Goal: Check status: Check status

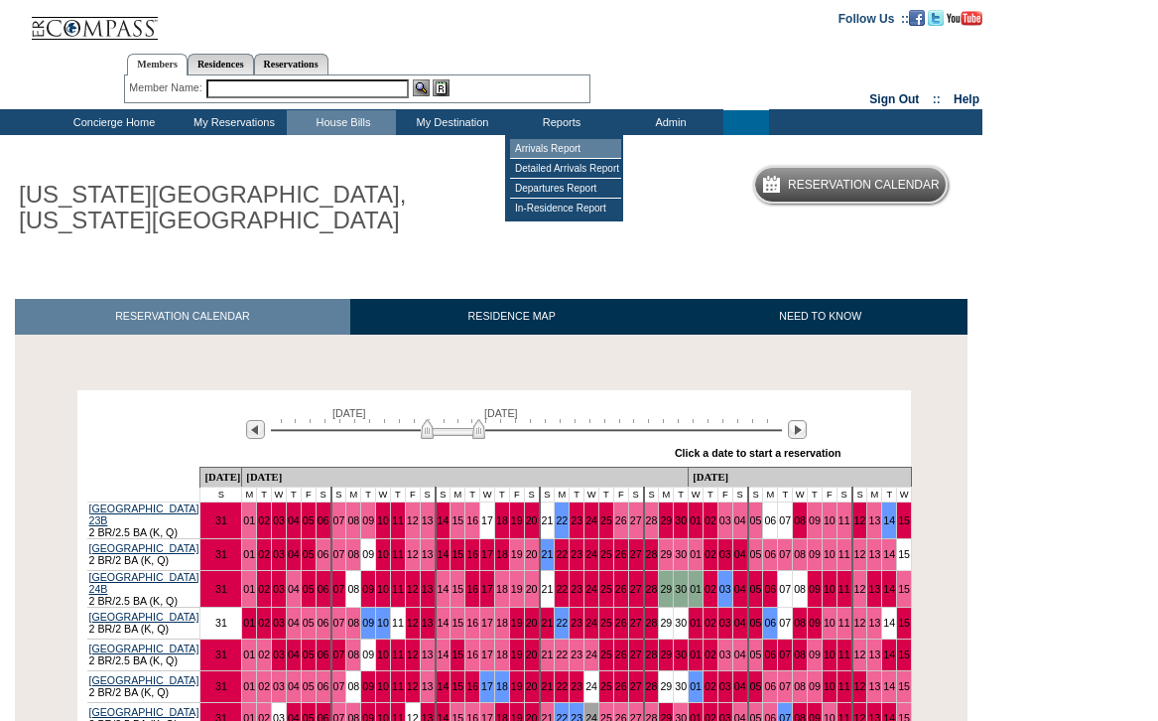
click at [557, 145] on td "Arrivals Report" at bounding box center [565, 149] width 111 height 20
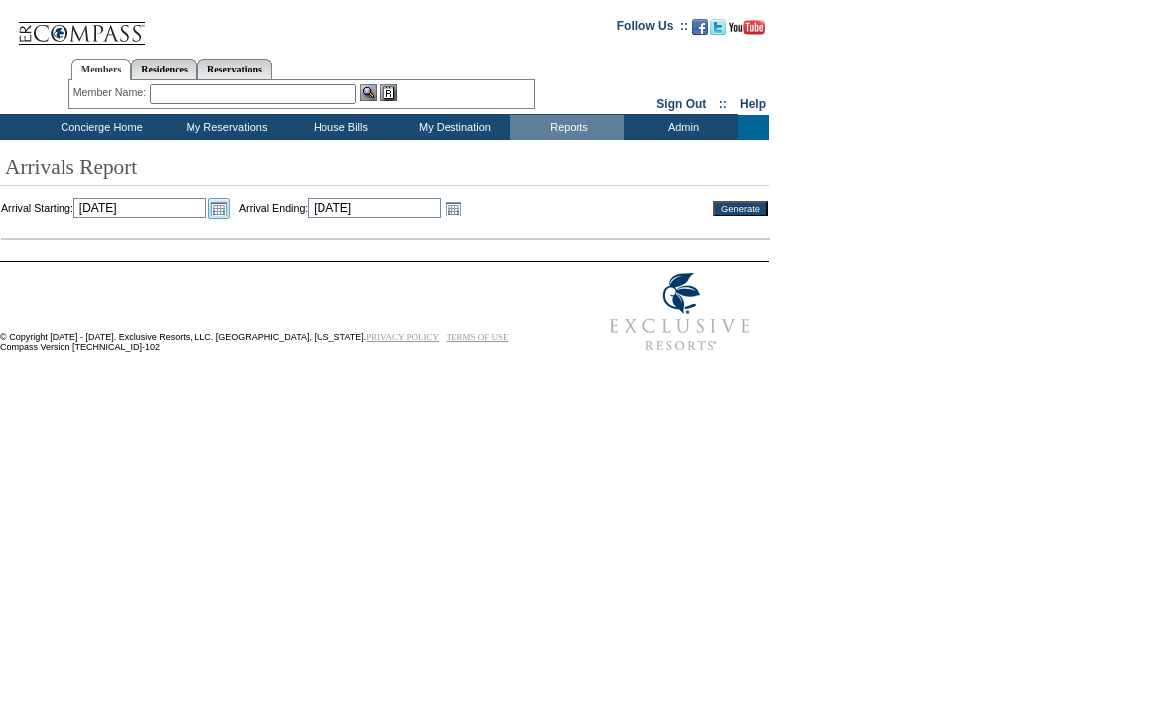
click at [230, 209] on link "Open the calendar popup." at bounding box center [219, 209] width 22 height 22
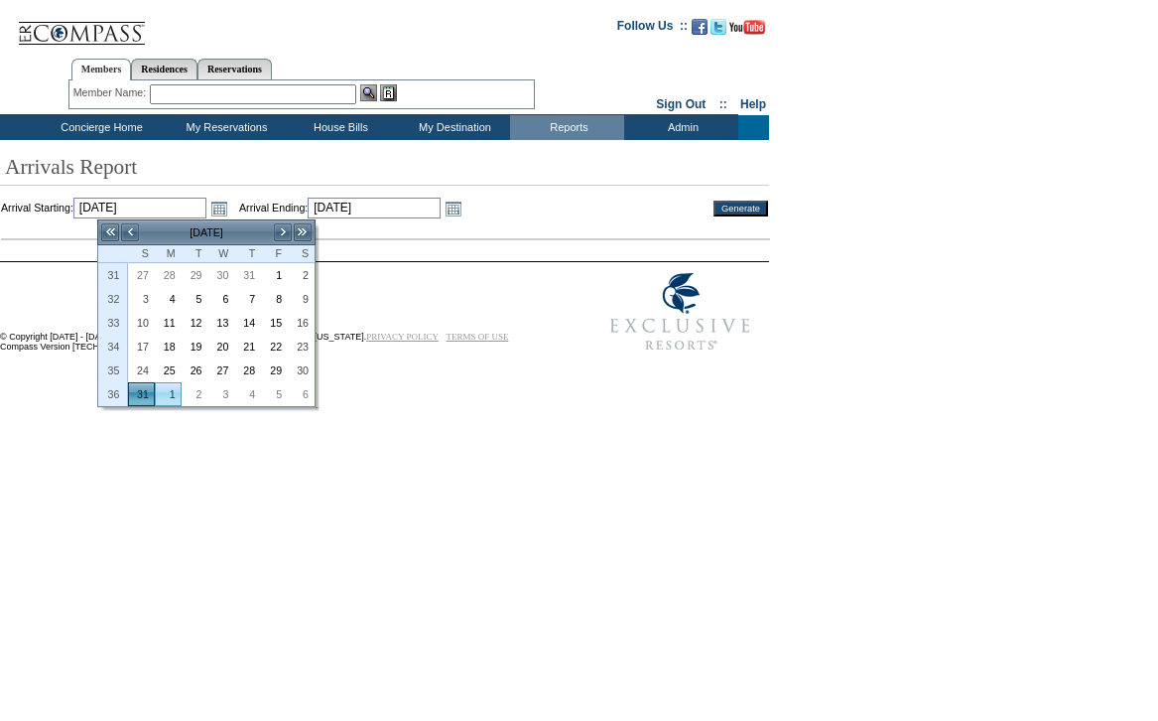
click at [172, 391] on link "1" at bounding box center [168, 394] width 25 height 22
type input "[DATE]"
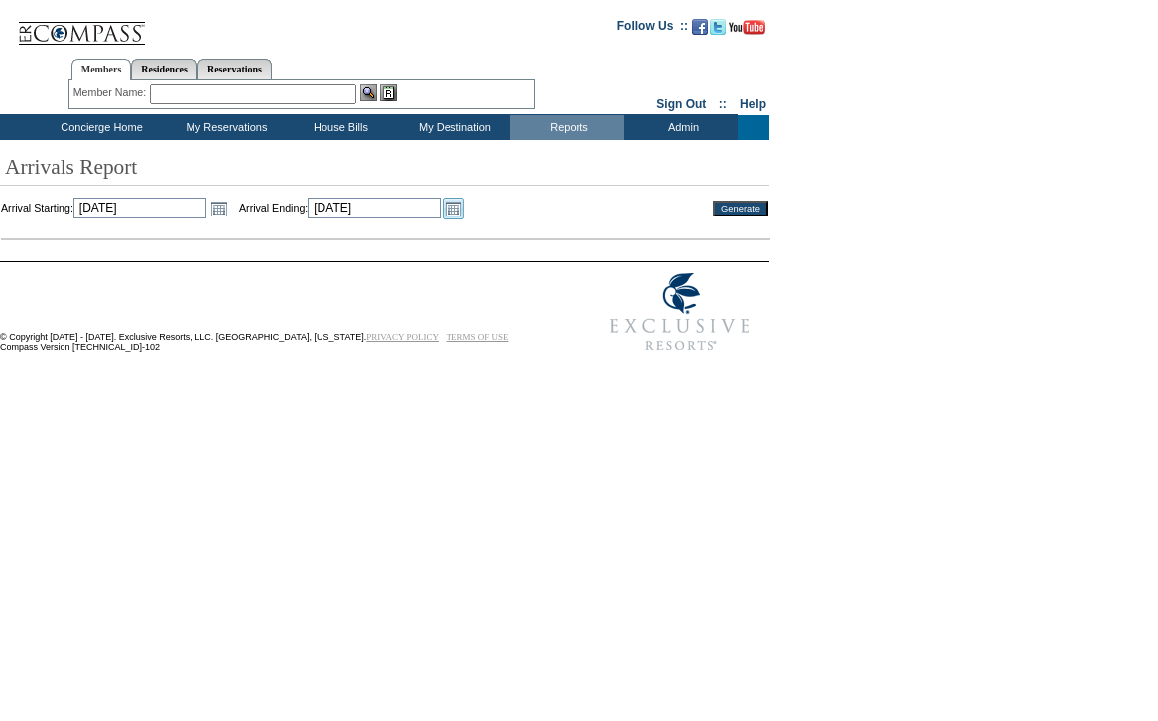
click at [464, 214] on link "Open the calendar popup." at bounding box center [454, 209] width 22 height 22
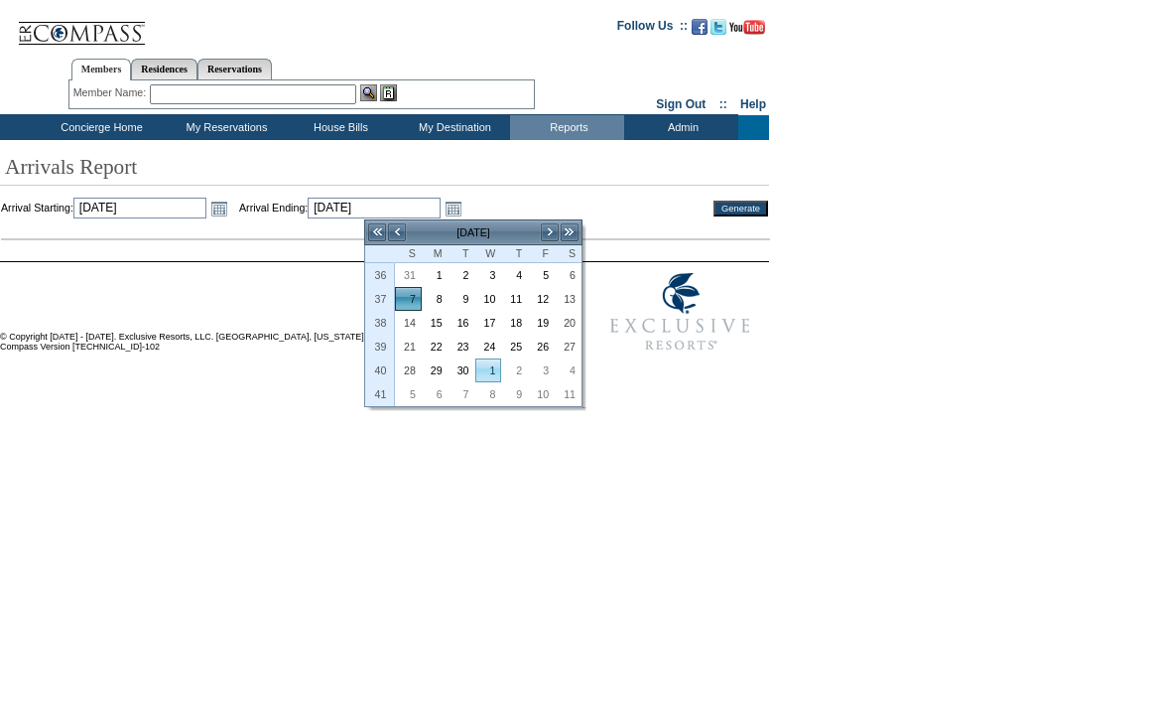
click at [487, 370] on link "1" at bounding box center [488, 370] width 25 height 22
type input "[DATE]"
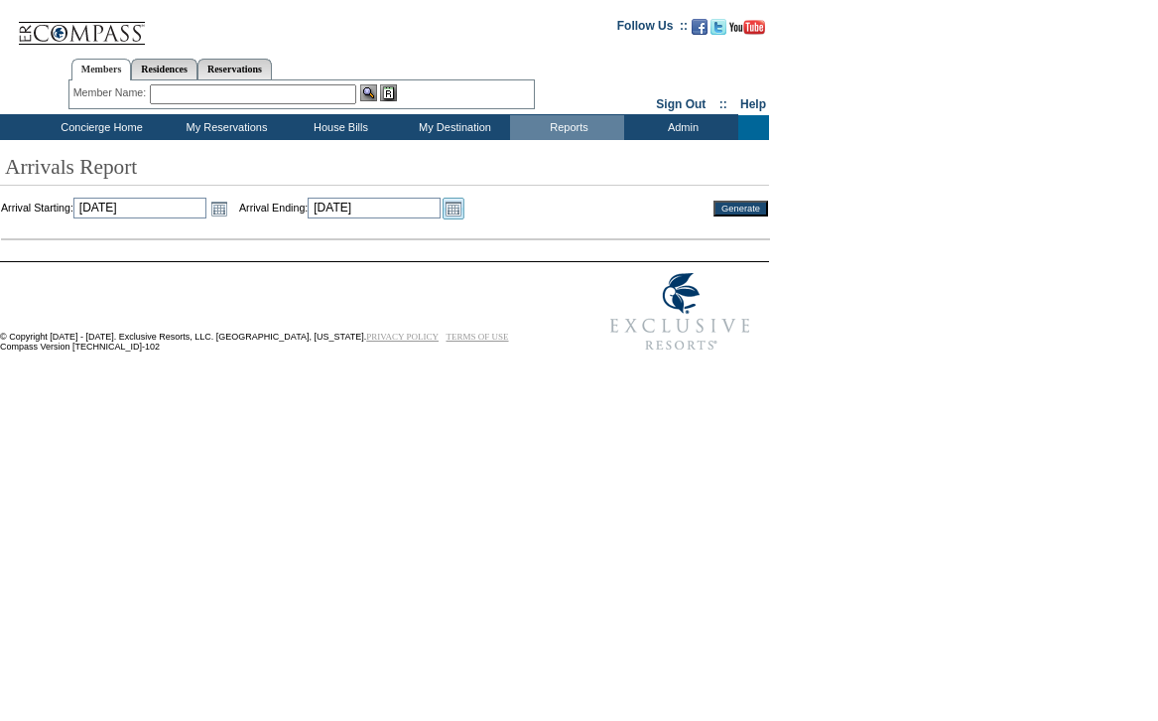
click at [464, 207] on link "Open the calendar popup." at bounding box center [454, 209] width 22 height 22
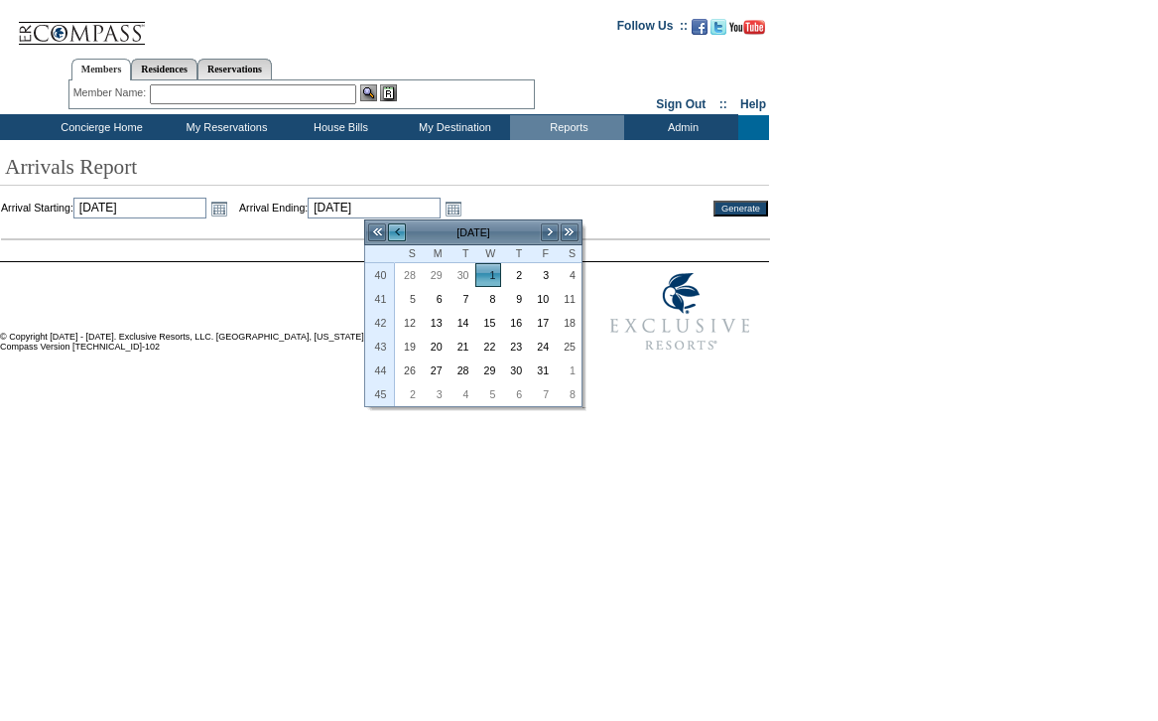
click at [406, 228] on link "<" at bounding box center [397, 232] width 20 height 20
click at [435, 279] on link "1" at bounding box center [435, 275] width 25 height 22
type input "[DATE]"
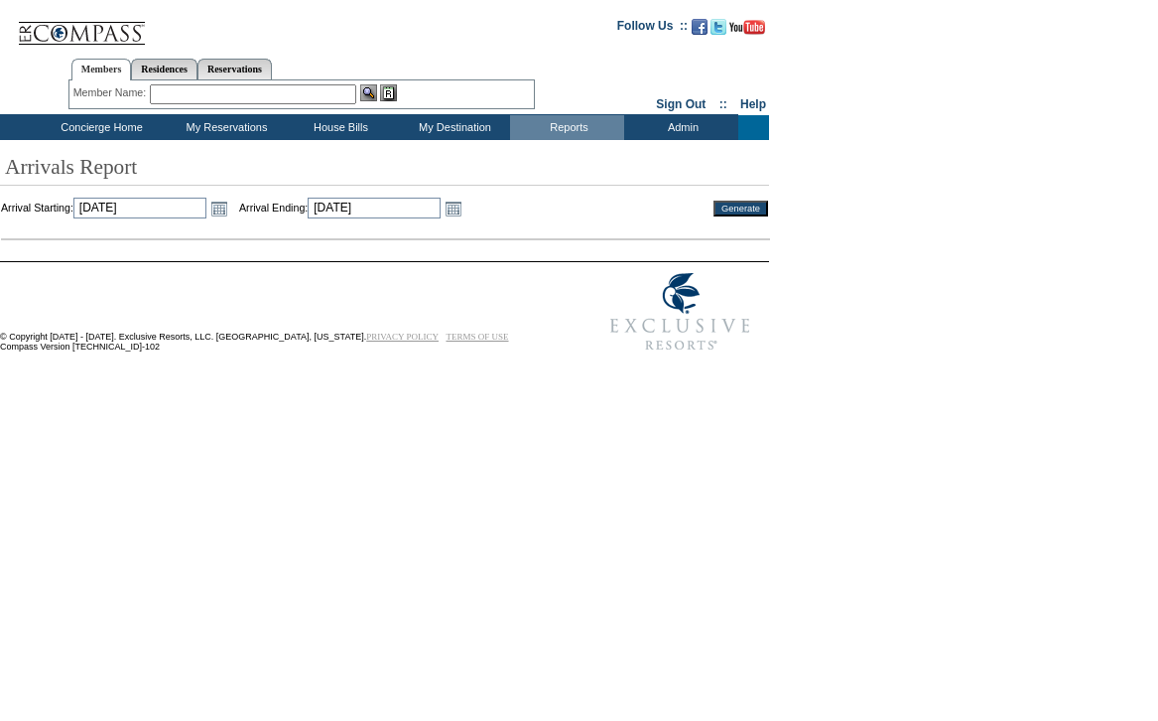
click at [745, 213] on input "Generate" at bounding box center [741, 208] width 55 height 16
